Goal: Check status: Check status

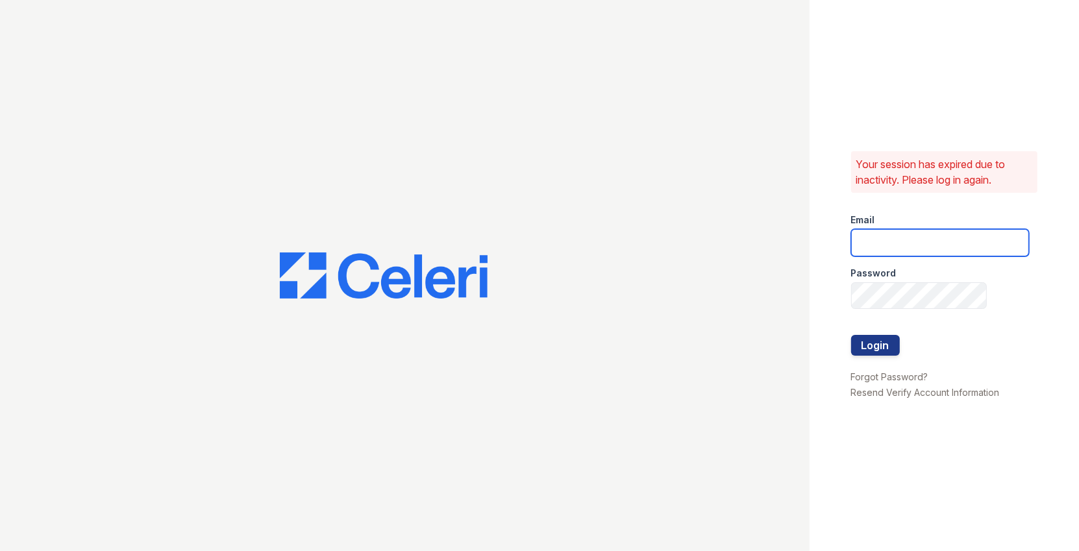
click at [909, 234] on input "email" at bounding box center [940, 242] width 178 height 27
click at [0, 551] on com-1password-button at bounding box center [0, 551] width 0 height 0
type input "max@getceleri.com"
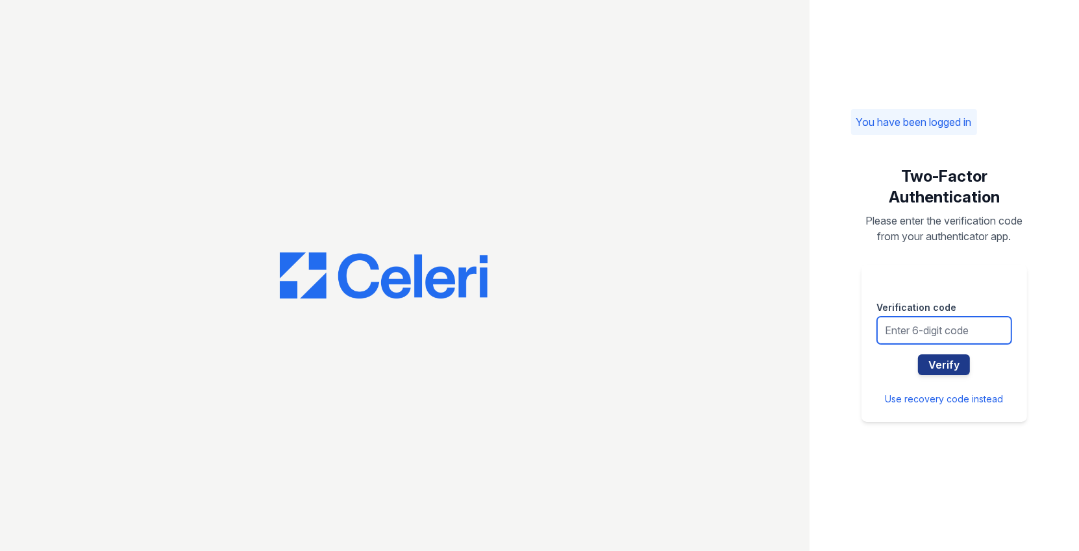
click at [923, 327] on input "text" at bounding box center [944, 330] width 135 height 27
type input "328313"
click at [918, 355] on button "Verify" at bounding box center [944, 365] width 52 height 21
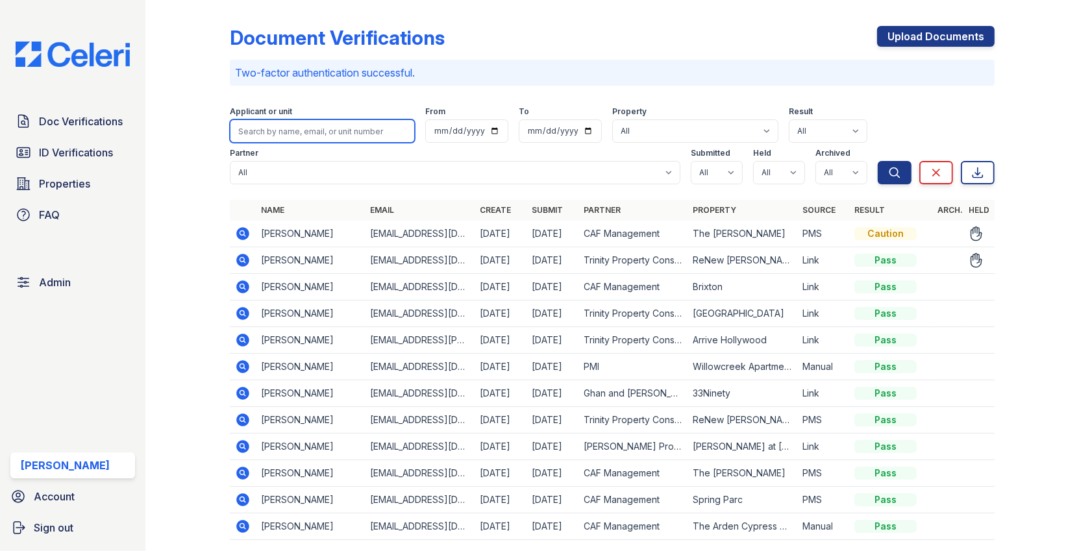
click at [357, 119] on input "search" at bounding box center [322, 130] width 185 height 23
paste input "Tashe"
type input "Tashe"
click at [878, 161] on button "Search" at bounding box center [895, 172] width 34 height 23
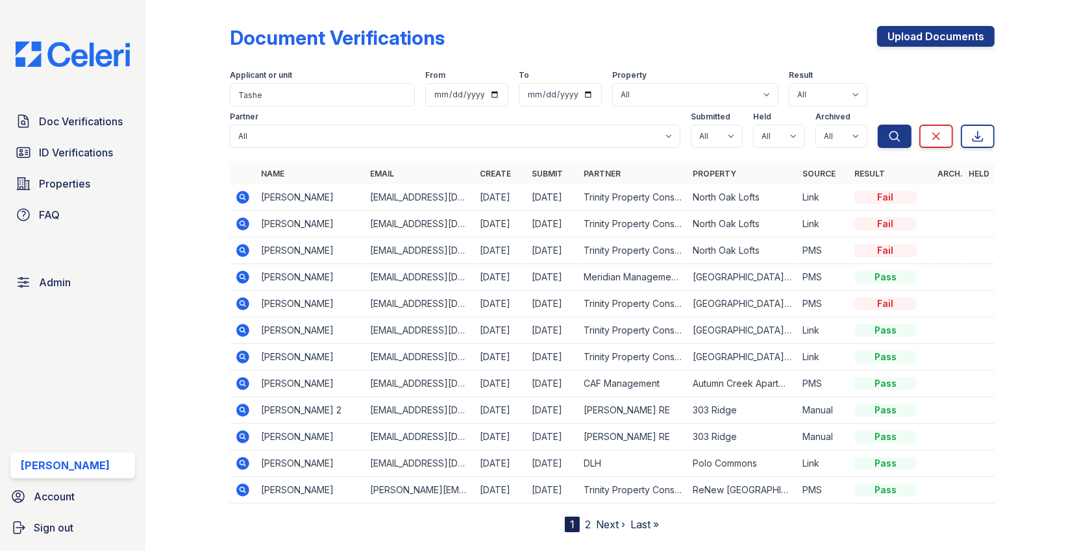
click at [245, 218] on icon at bounding box center [243, 224] width 16 height 16
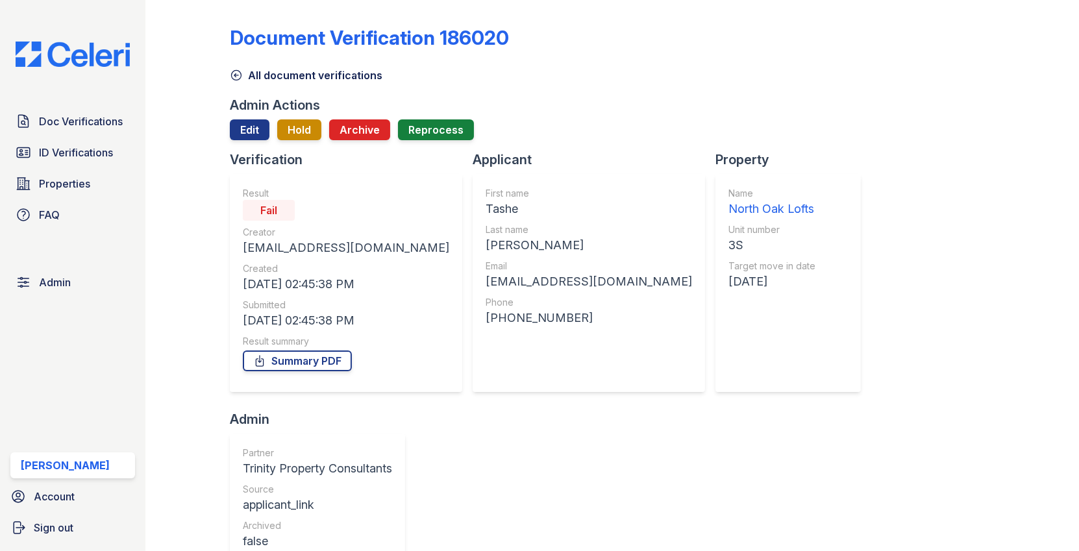
scroll to position [366, 0]
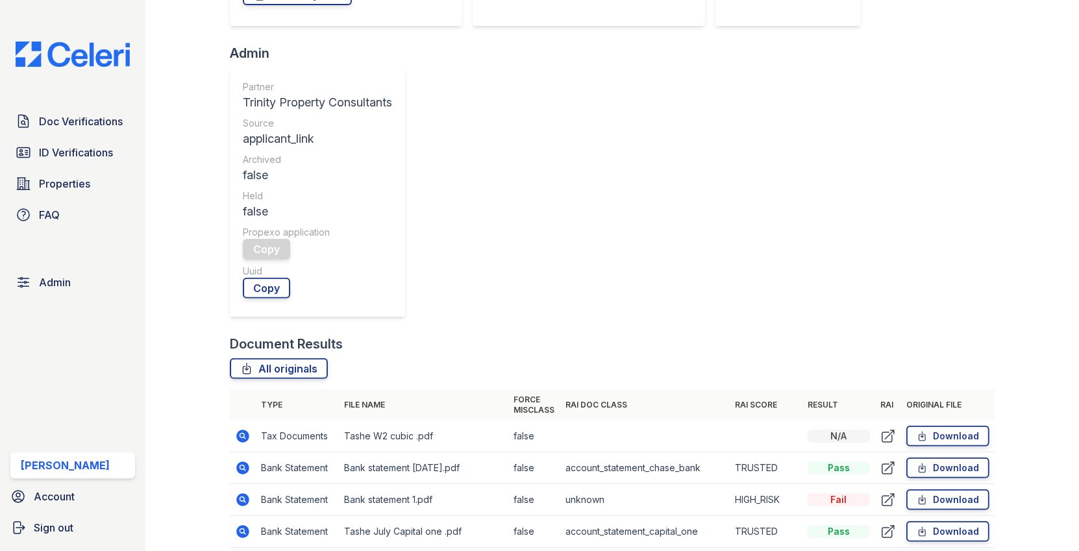
click at [241, 462] on icon at bounding box center [242, 468] width 13 height 13
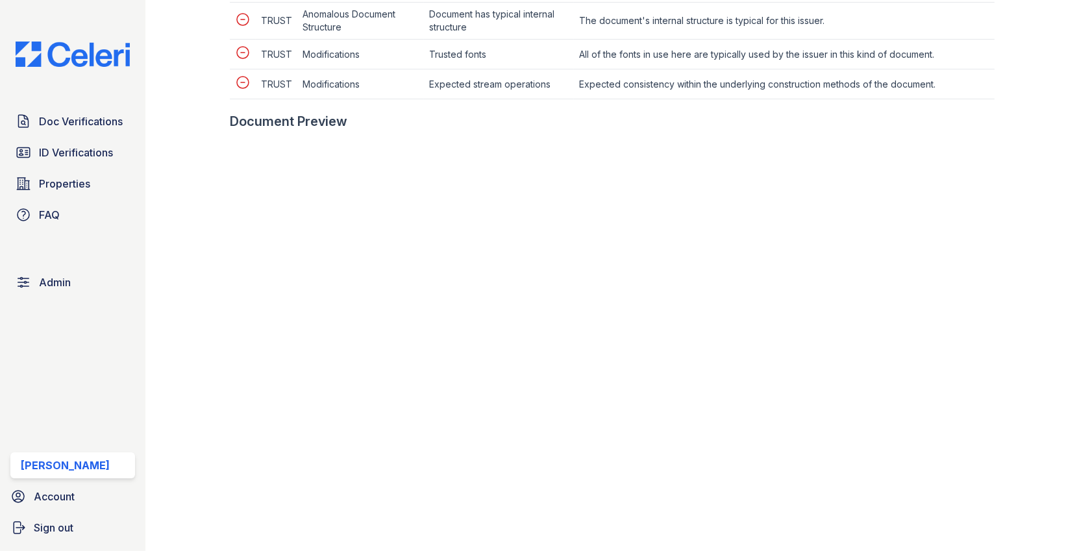
scroll to position [709, 0]
